Goal: Information Seeking & Learning: Learn about a topic

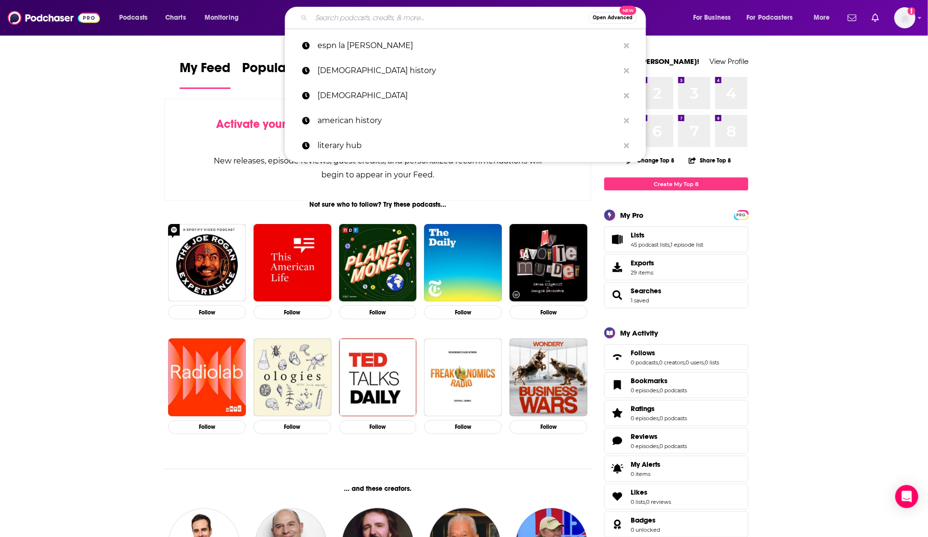
click at [469, 10] on input "Search podcasts, credits, & more..." at bounding box center [449, 17] width 277 height 15
paste input "• Dunc'd On Basketball"
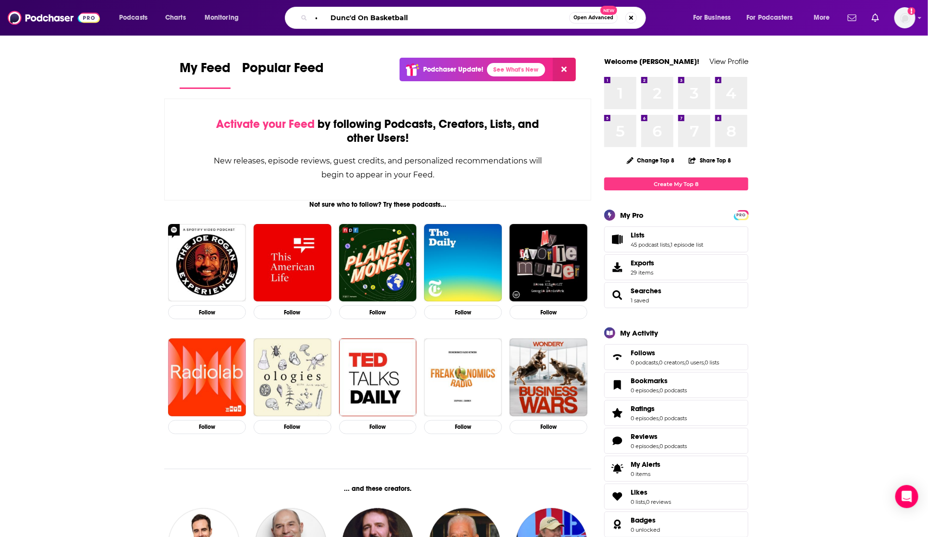
drag, startPoint x: 332, startPoint y: 16, endPoint x: 262, endPoint y: 23, distance: 70.0
click at [262, 23] on div "Podcasts Charts Monitoring • Dunc'd On Basketball Open Advanced New For Busines…" at bounding box center [475, 18] width 727 height 22
type input "Dunc'd On Basketball"
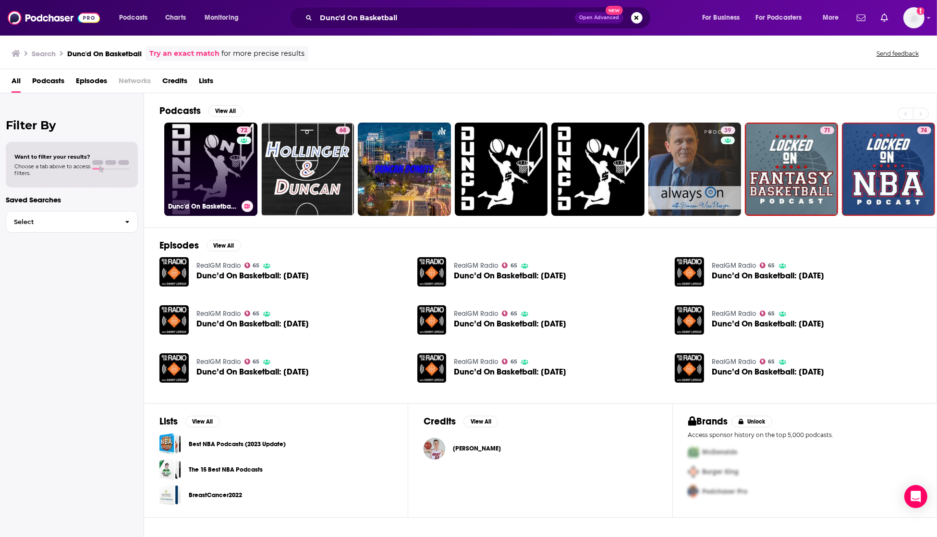
click at [212, 174] on link "72 Dunc'd On Basketball NBA Podcast" at bounding box center [210, 168] width 93 height 93
